Goal: Task Accomplishment & Management: Manage account settings

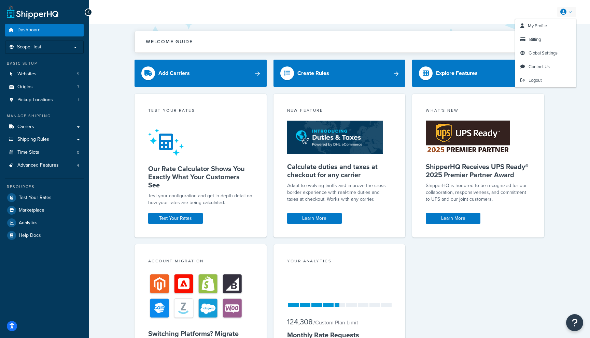
click at [566, 10] on link at bounding box center [565, 12] width 19 height 10
click at [542, 27] on span "My Profile" at bounding box center [536, 26] width 19 height 6
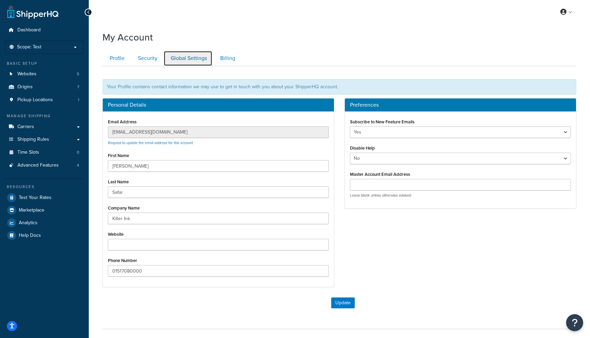
click at [184, 56] on link "Global Settings" at bounding box center [187, 58] width 49 height 15
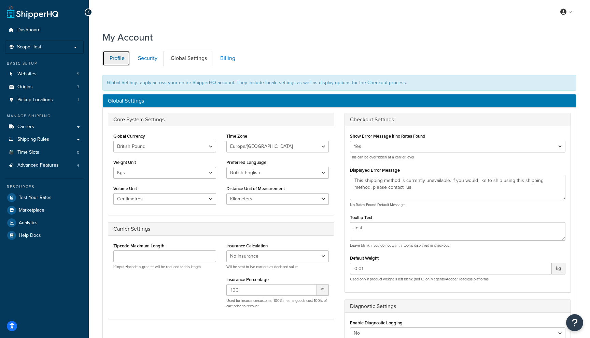
click at [116, 56] on link "Profile" at bounding box center [116, 58] width 28 height 15
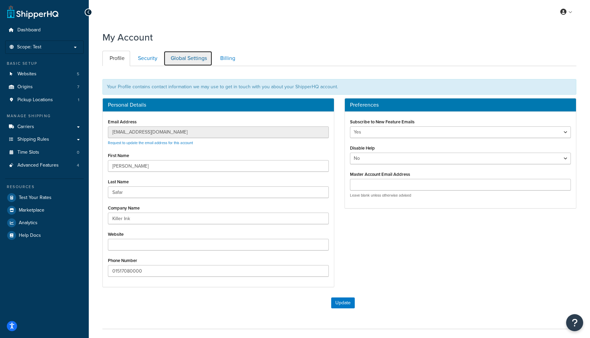
click at [211, 60] on link "Global Settings" at bounding box center [187, 58] width 49 height 15
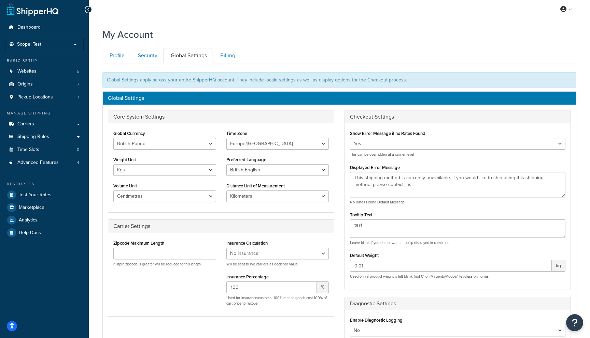
click at [226, 42] on div "My Account Contact Us Send Us A Message Contact Information Name * Email * Comp…" at bounding box center [339, 268] width 501 height 487
click at [225, 55] on link "Billing" at bounding box center [227, 55] width 28 height 15
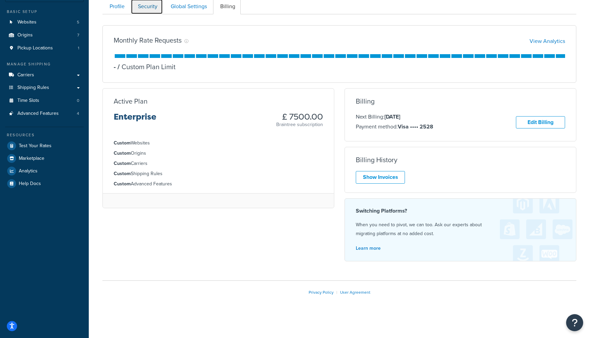
click at [149, 8] on link "Security" at bounding box center [147, 6] width 32 height 15
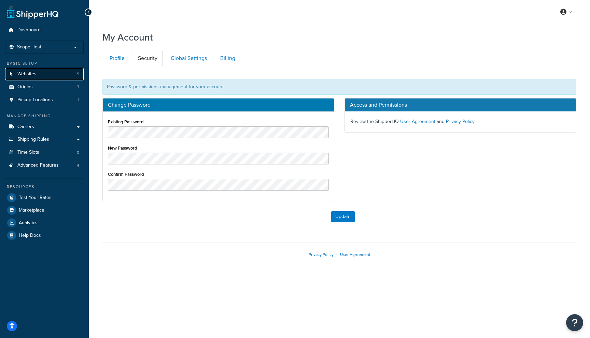
click at [33, 75] on span "Websites" at bounding box center [26, 74] width 19 height 6
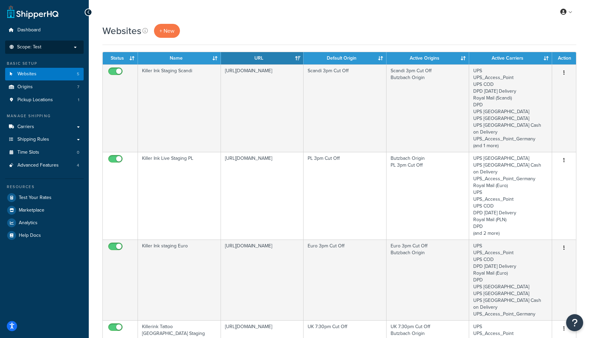
click at [59, 52] on li "Scope: Test Live Development Integration" at bounding box center [44, 47] width 78 height 13
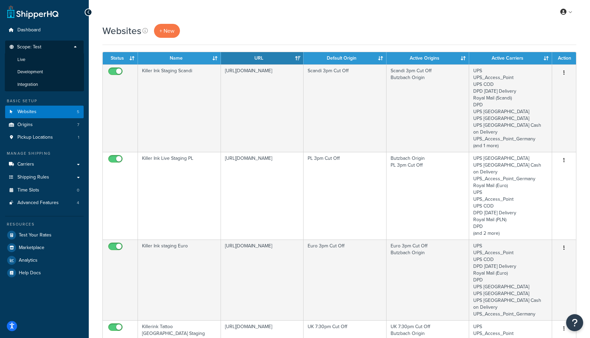
click at [216, 14] on div "My Profile Billing Global Settings Contact Us Logout" at bounding box center [339, 12] width 501 height 24
click at [40, 205] on span "Advanced Features" at bounding box center [37, 203] width 41 height 6
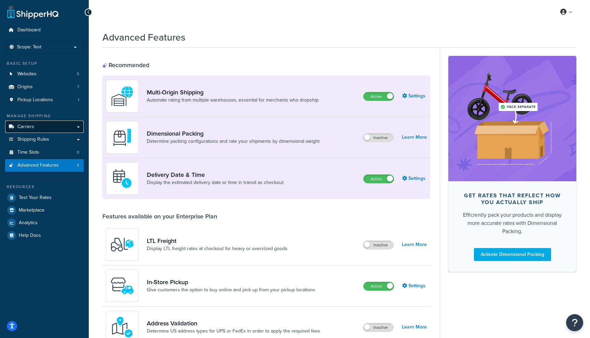
click at [27, 125] on span "Carriers" at bounding box center [25, 127] width 17 height 6
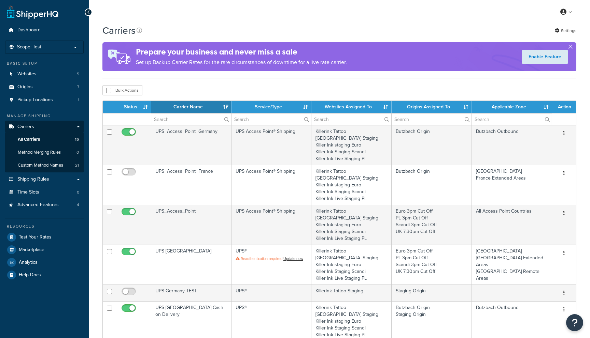
select select "15"
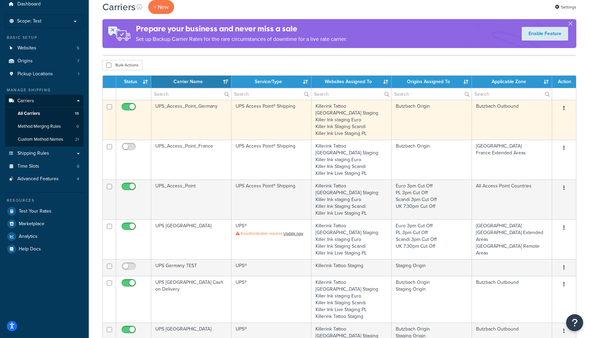
scroll to position [47, 0]
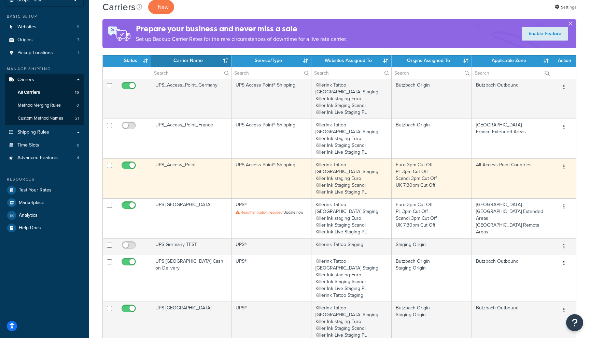
click at [564, 164] on icon "button" at bounding box center [563, 166] width 1 height 5
click at [533, 169] on link "Edit" at bounding box center [536, 167] width 54 height 14
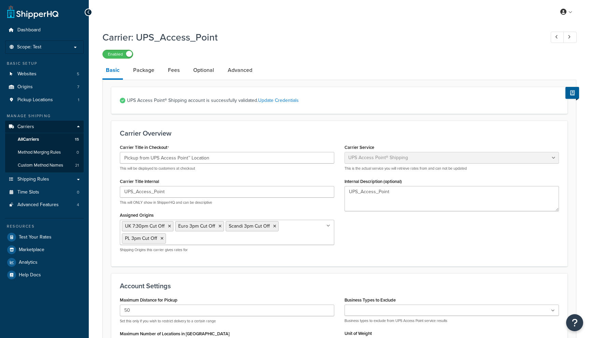
select select "accessPoint"
select select "kg"
click at [244, 71] on link "Advanced" at bounding box center [239, 70] width 31 height 16
select select "false"
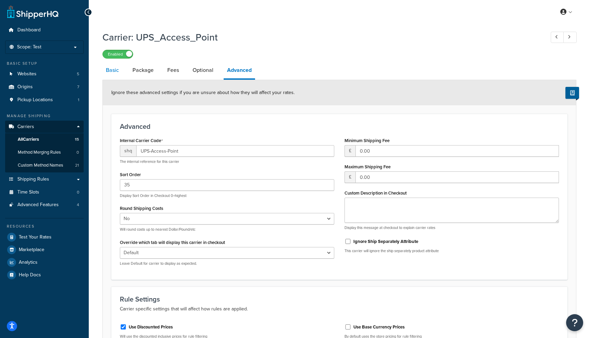
click at [111, 73] on link "Basic" at bounding box center [112, 70] width 20 height 16
select select "accessPoint"
select select "kg"
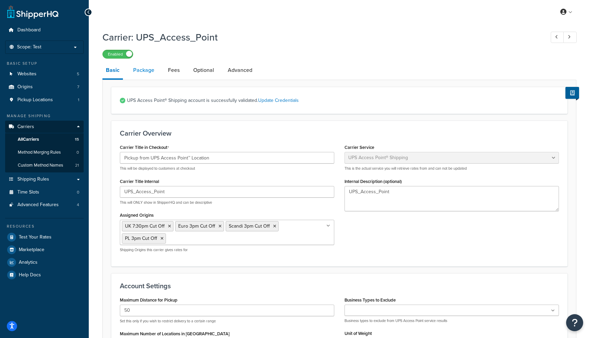
click at [143, 69] on link "Package" at bounding box center [144, 70] width 28 height 16
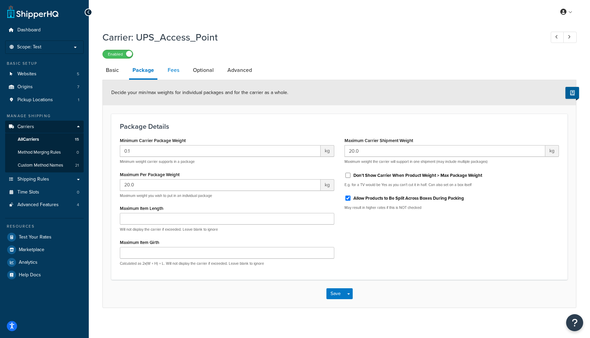
click at [174, 70] on link "Fees" at bounding box center [173, 70] width 18 height 16
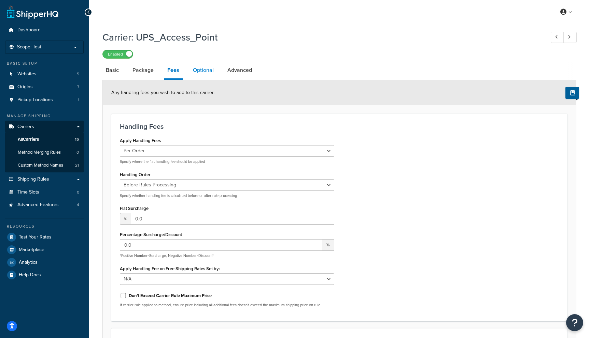
click at [205, 76] on link "Optional" at bounding box center [203, 70] width 28 height 16
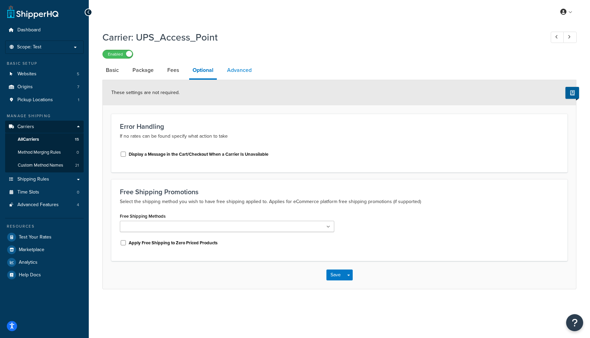
click at [245, 70] on link "Advanced" at bounding box center [238, 70] width 31 height 16
select select "false"
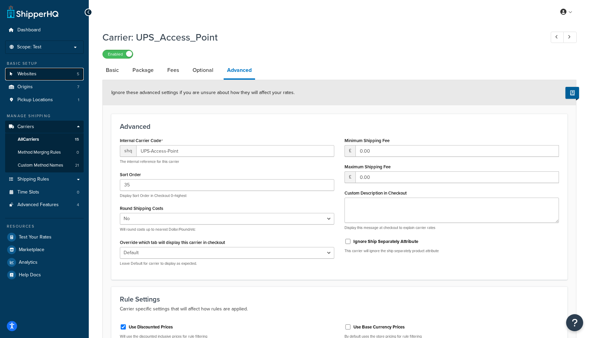
click at [28, 74] on span "Websites" at bounding box center [26, 74] width 19 height 6
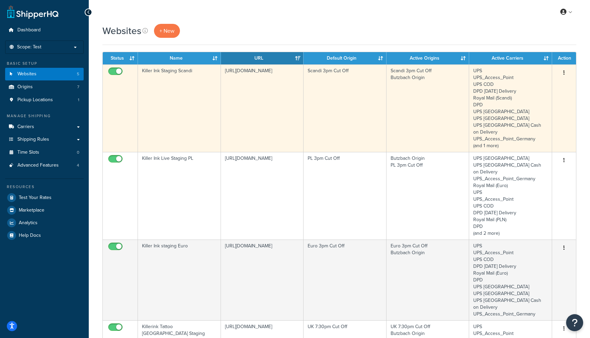
click at [566, 72] on button "button" at bounding box center [564, 73] width 10 height 11
click at [534, 84] on link "Edit" at bounding box center [536, 86] width 54 height 14
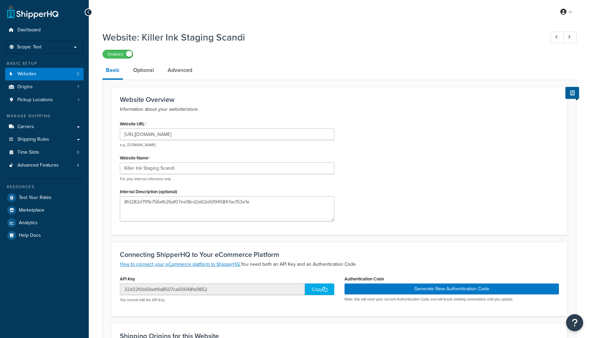
select select "170672"
click at [177, 70] on link "Advanced" at bounding box center [179, 70] width 31 height 16
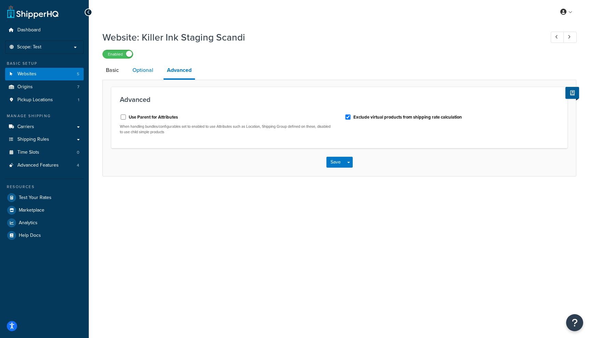
click at [138, 74] on link "Optional" at bounding box center [143, 70] width 28 height 16
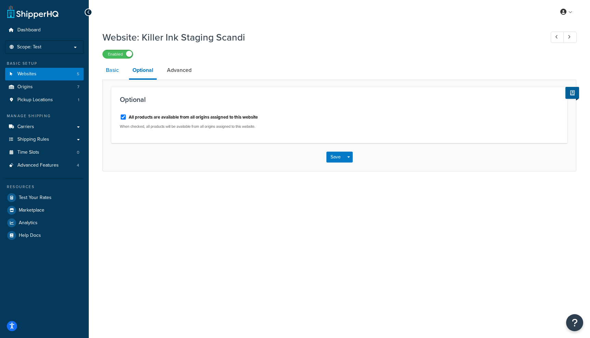
click at [110, 68] on link "Basic" at bounding box center [112, 70] width 20 height 16
select select "170672"
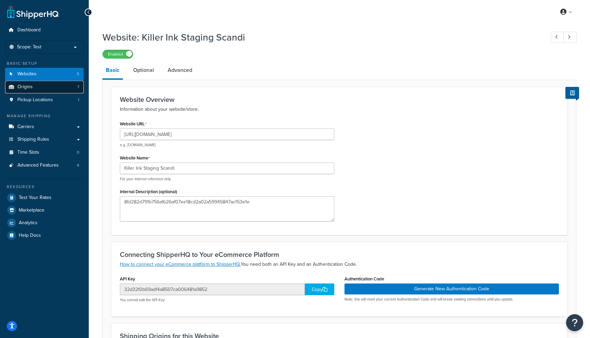
click at [25, 88] on span "Origins" at bounding box center [24, 87] width 15 height 6
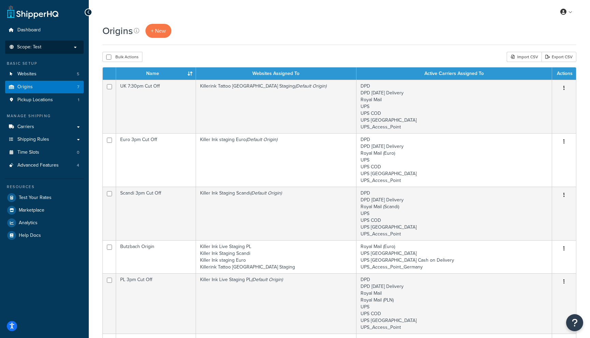
click at [35, 50] on li "Scope: Test Live Development Integration" at bounding box center [44, 47] width 78 height 13
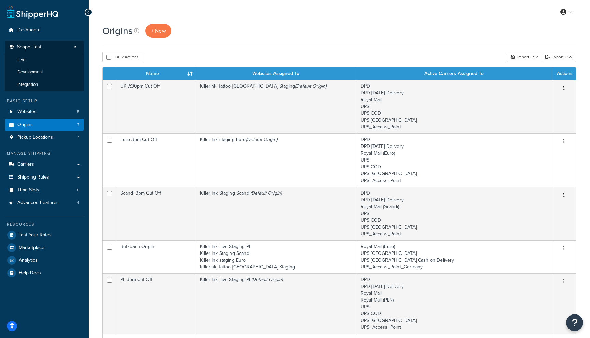
click at [372, 42] on div "Origins + New" at bounding box center [339, 34] width 474 height 21
click at [33, 201] on span "Advanced Features" at bounding box center [37, 203] width 41 height 6
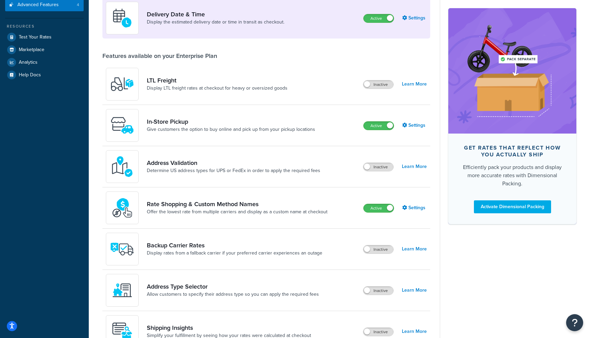
scroll to position [170, 0]
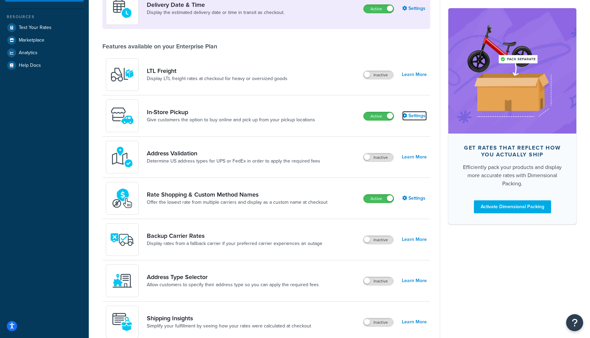
click at [411, 119] on link "Settings" at bounding box center [414, 116] width 25 height 10
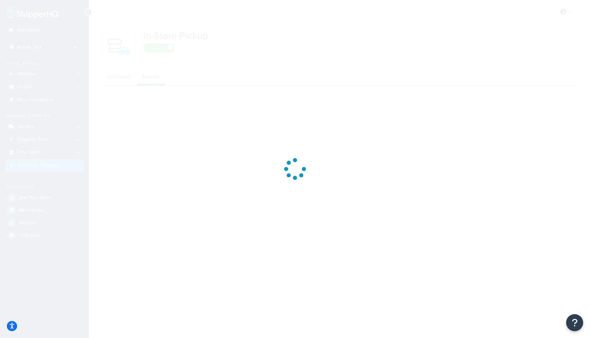
select select "inline"
select select "false"
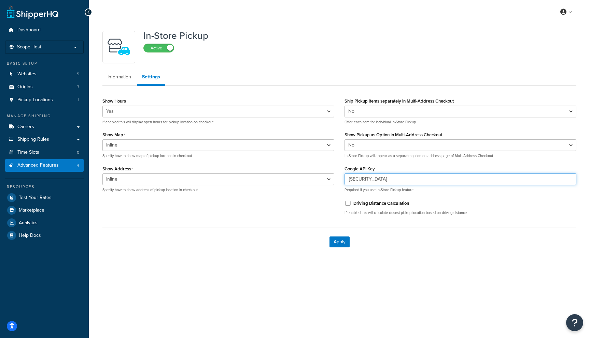
click at [384, 179] on input "AIzaSyAa82PXEkKs0vz9SWZxl_RwThVdxTuJifk" at bounding box center [460, 180] width 232 height 12
click at [404, 178] on input "AIzaSyAa82PXEkKs0vz9SWZxl_RwThVdxTuJifk" at bounding box center [460, 180] width 232 height 12
